Goal: Information Seeking & Learning: Learn about a topic

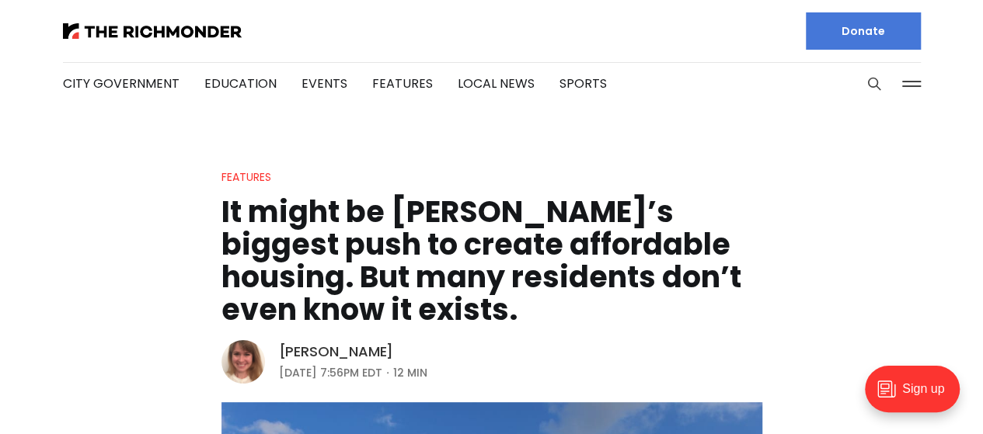
click at [305, 347] on link "[PERSON_NAME]" at bounding box center [336, 352] width 115 height 19
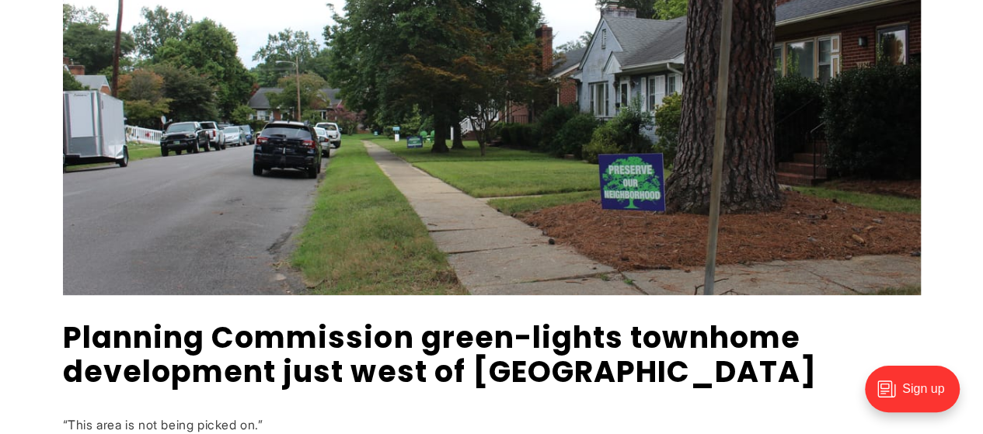
scroll to position [483, 0]
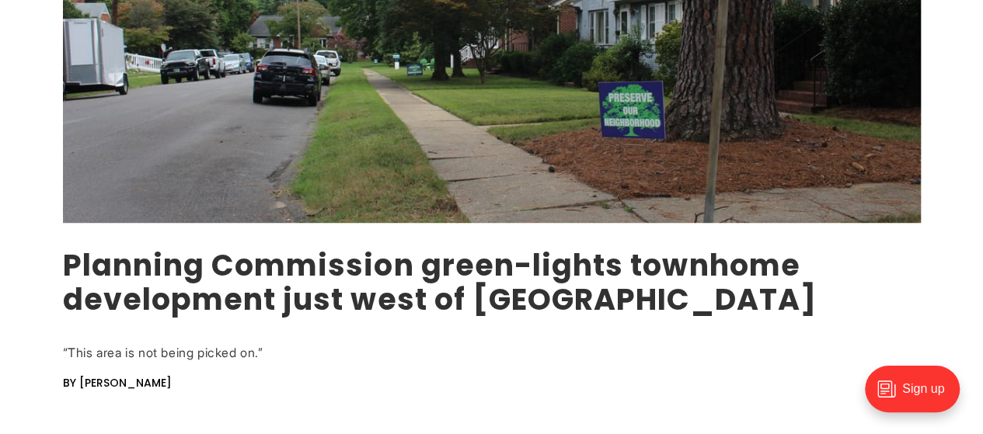
click at [185, 252] on link "Planning Commission green-lights townhome development just west of Carytown" at bounding box center [440, 282] width 754 height 75
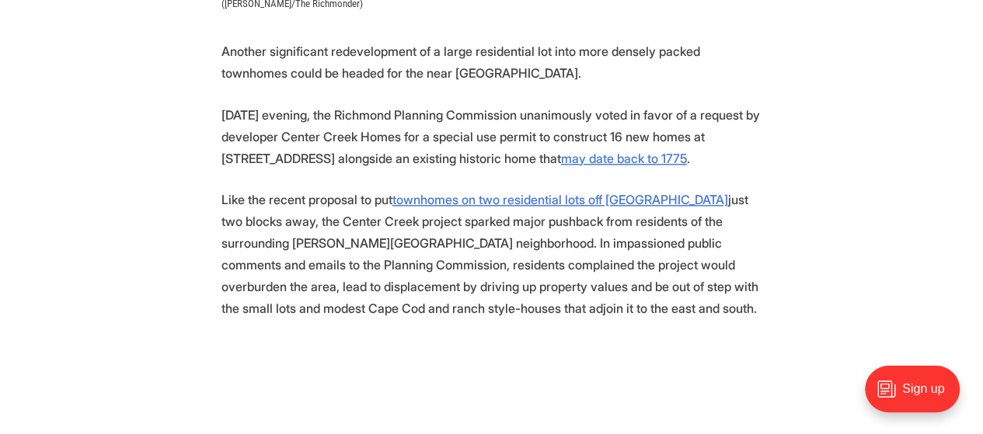
scroll to position [749, 0]
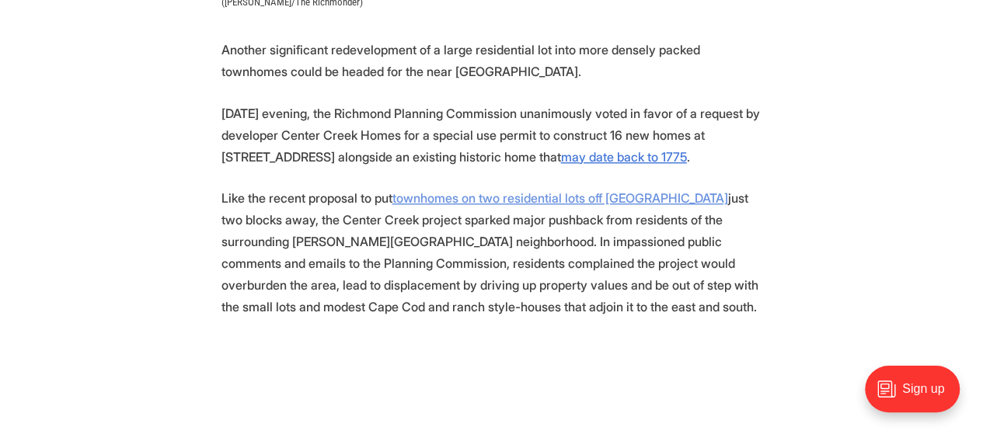
click at [542, 204] on u "townhomes on two residential lots off Hanover Avenue" at bounding box center [560, 198] width 336 height 16
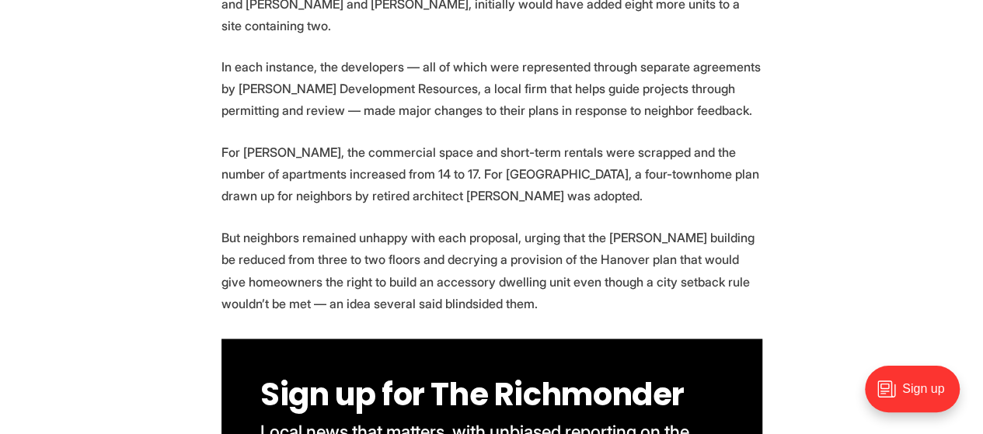
scroll to position [1191, 0]
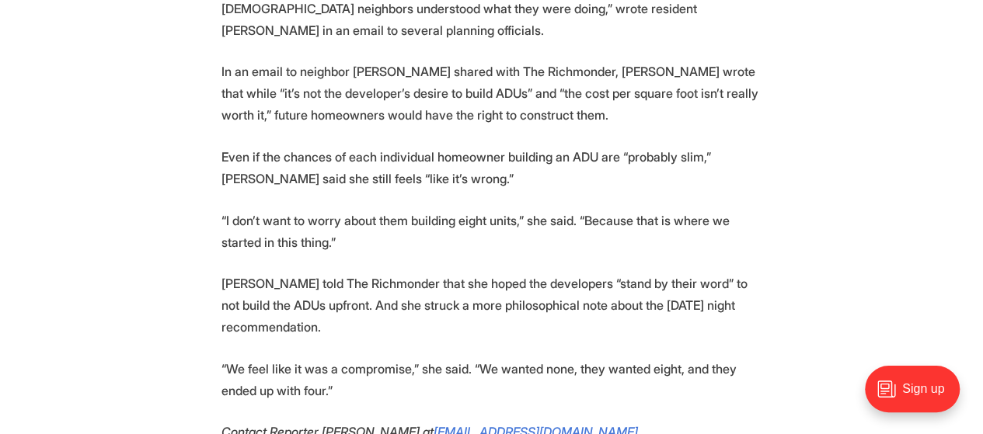
scroll to position [5881, 0]
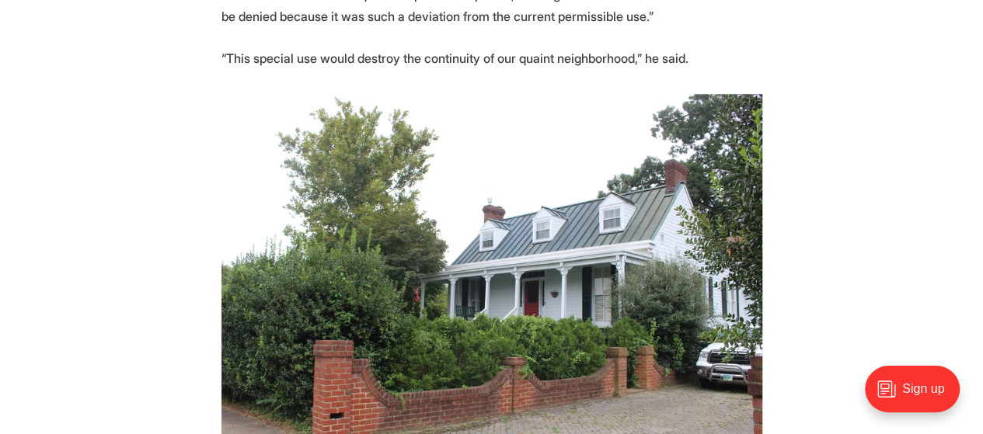
scroll to position [3716, 0]
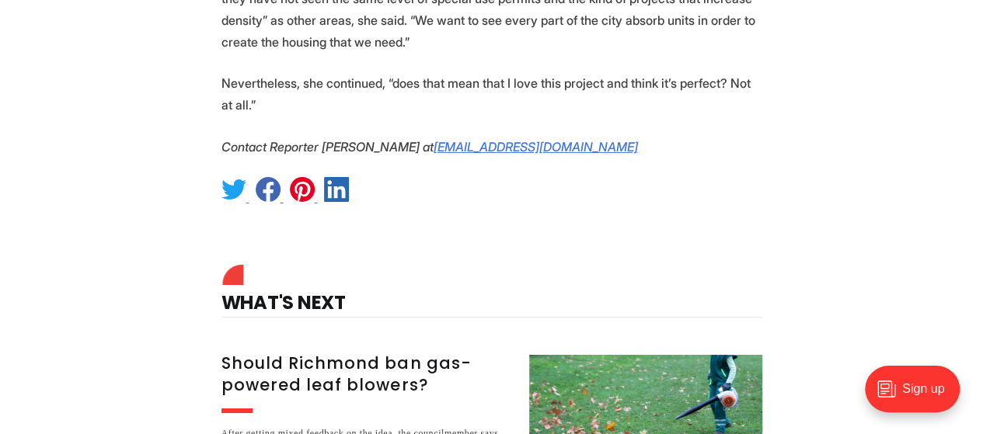
scroll to position [5586, 0]
